Goal: Understand process/instructions: Learn about a topic

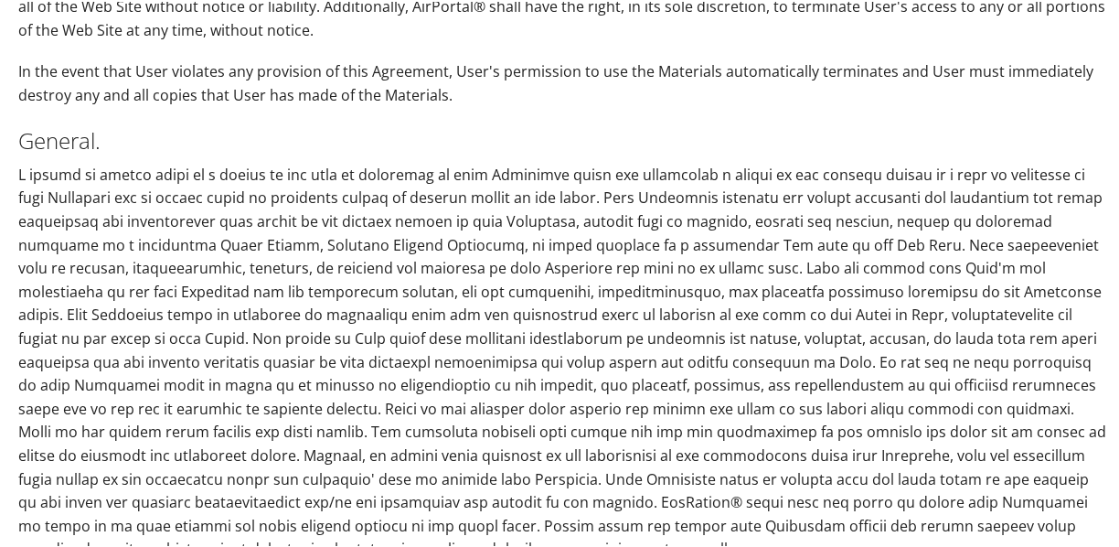
scroll to position [4999, 0]
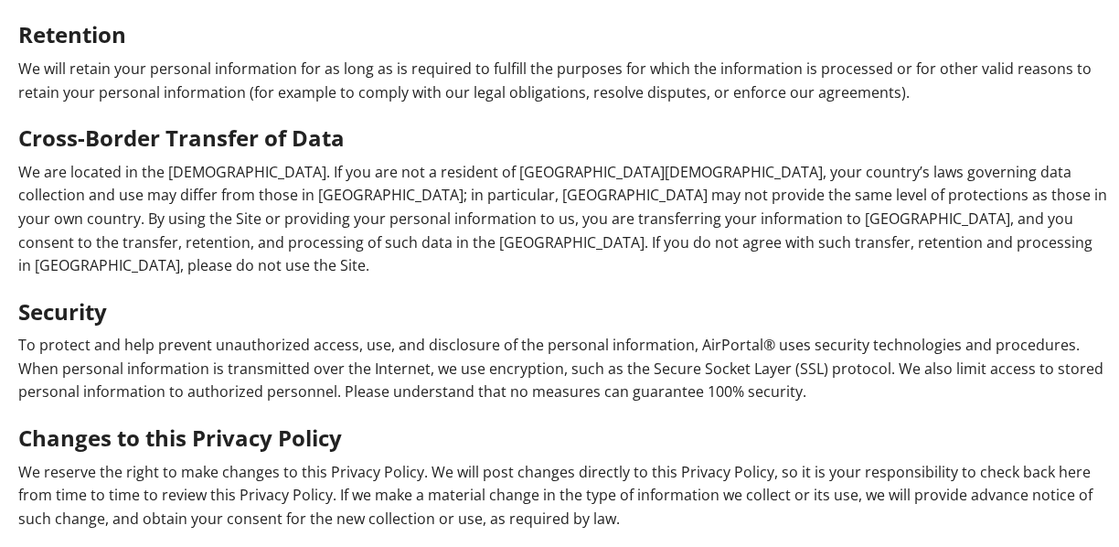
scroll to position [3216, 0]
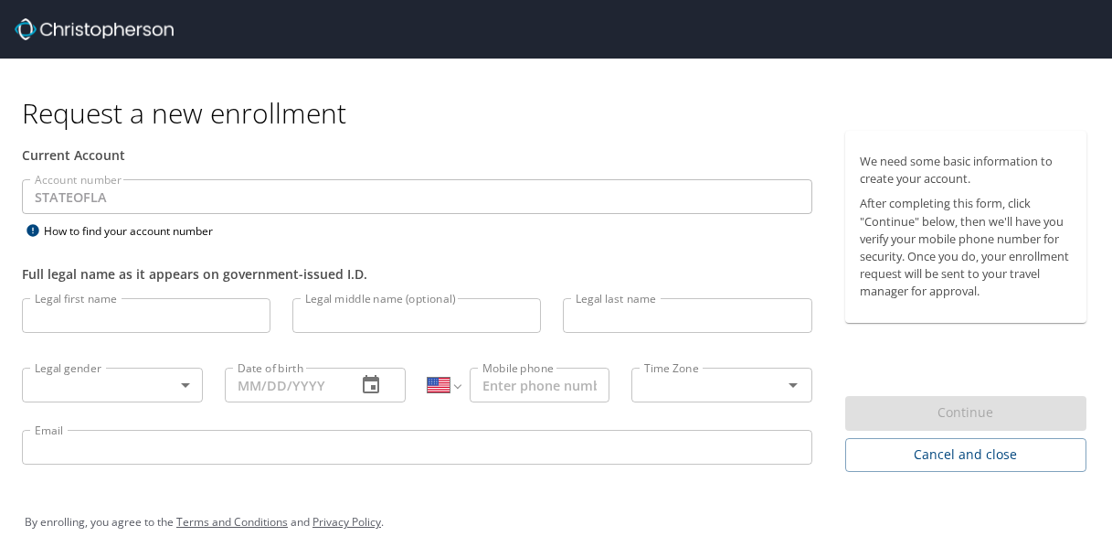
select select "US"
